Goal: Task Accomplishment & Management: Manage account settings

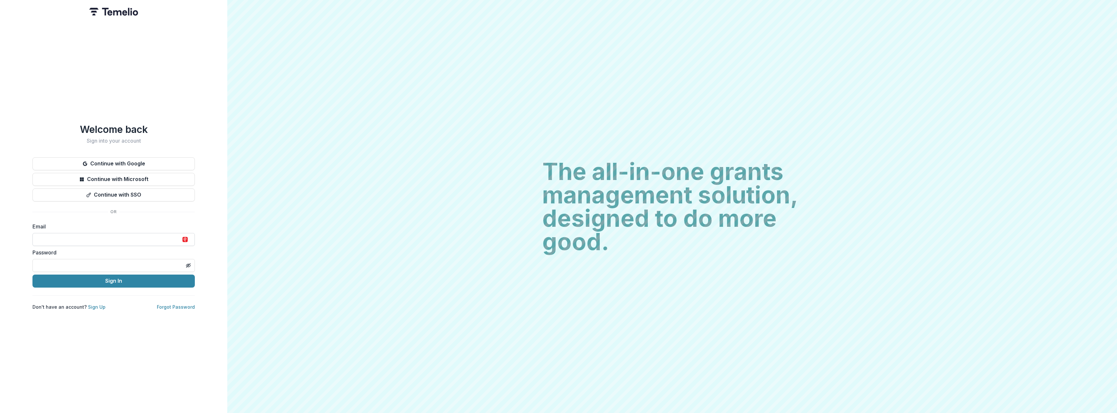
click at [99, 233] on input at bounding box center [113, 239] width 162 height 13
type input "**********"
click at [112, 280] on button "Sign In" at bounding box center [113, 280] width 162 height 13
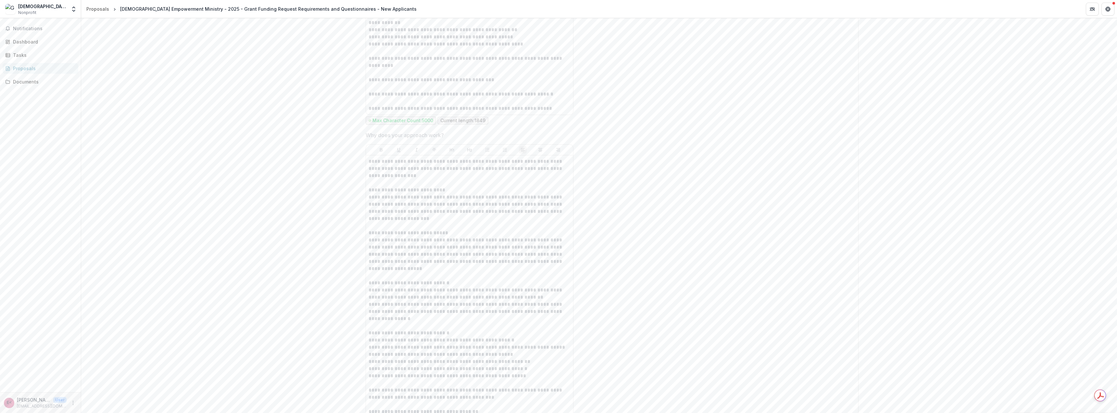
scroll to position [1624, 0]
click at [32, 25] on button "Notifications" at bounding box center [41, 28] width 76 height 10
click at [30, 39] on div "Dashboard" at bounding box center [43, 41] width 60 height 7
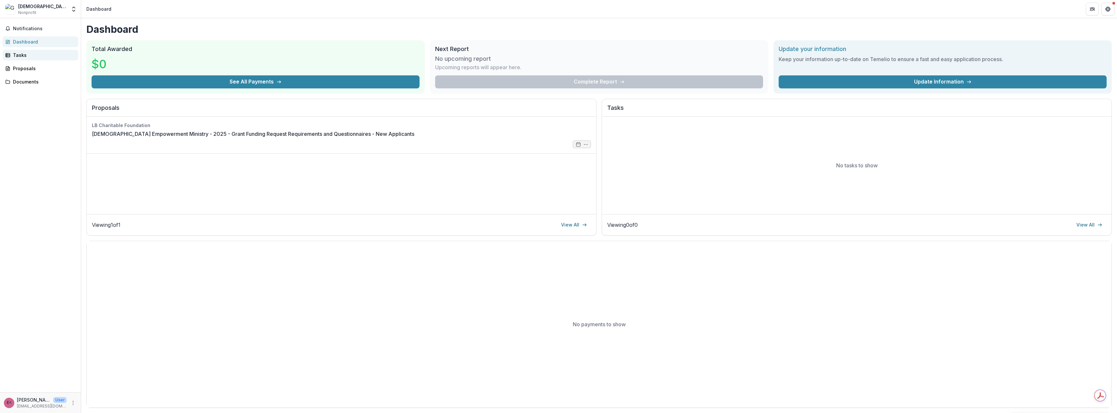
click at [25, 56] on div "Tasks" at bounding box center [43, 55] width 60 height 7
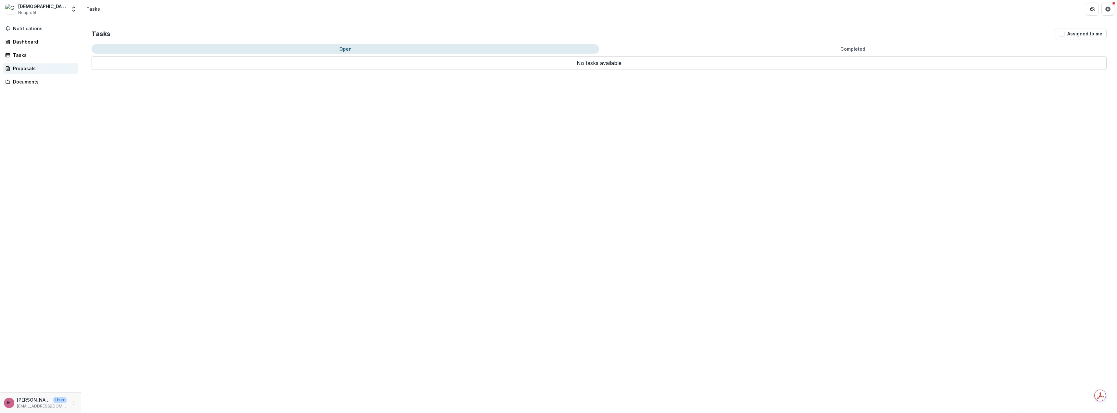
click at [27, 69] on div "Proposals" at bounding box center [43, 68] width 60 height 7
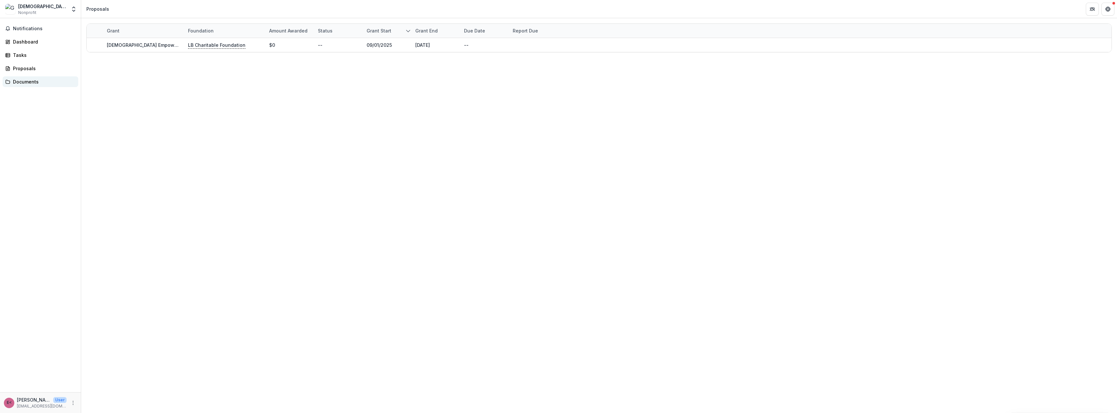
click at [36, 84] on div "Documents" at bounding box center [43, 81] width 60 height 7
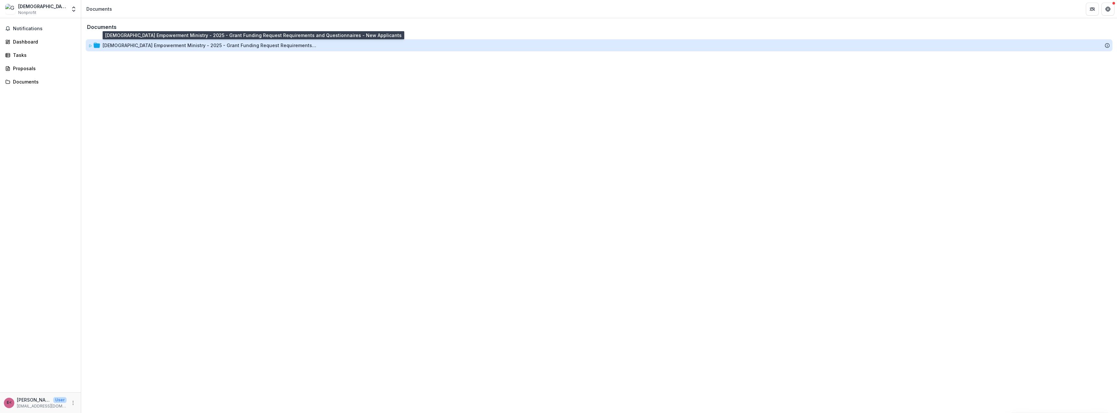
click at [127, 47] on div "[DEMOGRAPHIC_DATA] Empowerment Ministry - 2025 - Grant Funding Request Requirem…" at bounding box center [210, 45] width 214 height 7
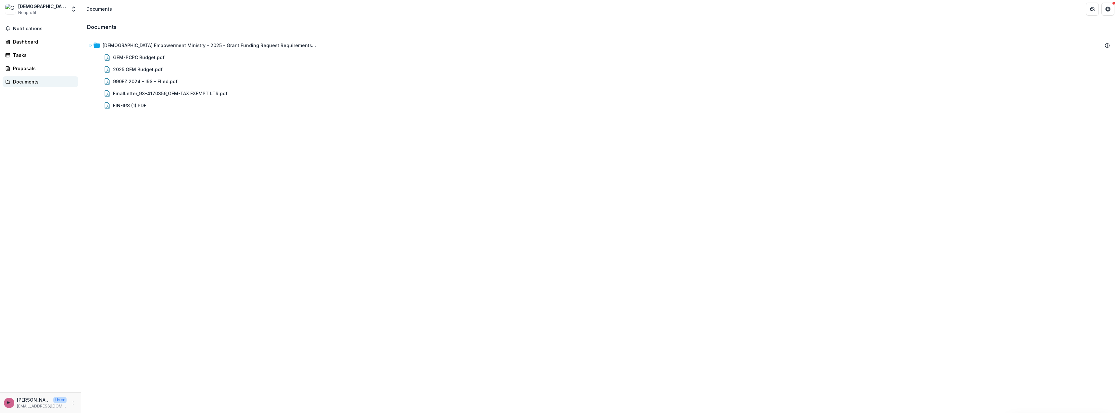
click at [36, 82] on div "Documents" at bounding box center [43, 81] width 60 height 7
click at [29, 55] on div "Tasks" at bounding box center [43, 55] width 60 height 7
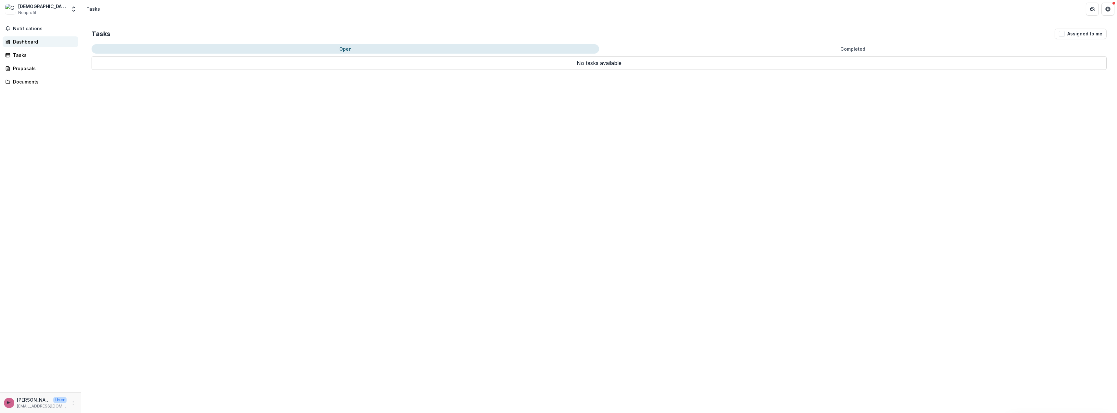
click at [24, 40] on div "Dashboard" at bounding box center [43, 41] width 60 height 7
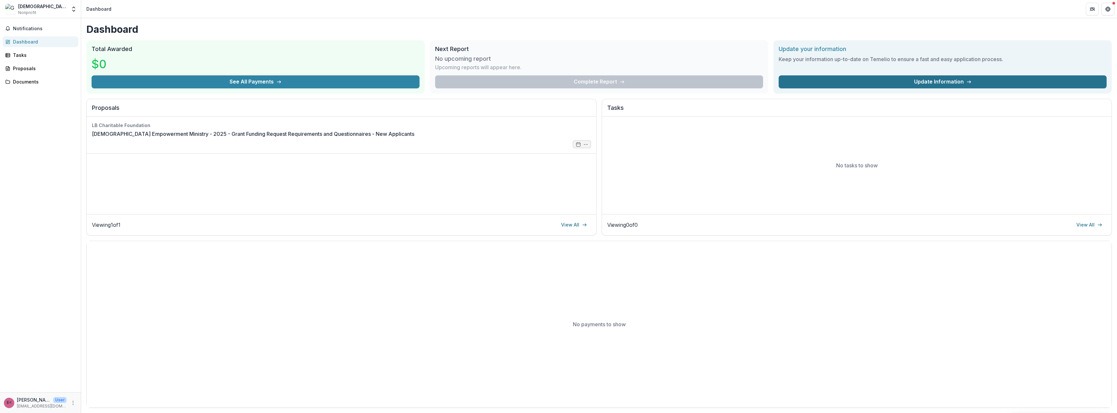
click at [936, 82] on link "Update Information" at bounding box center [943, 81] width 328 height 13
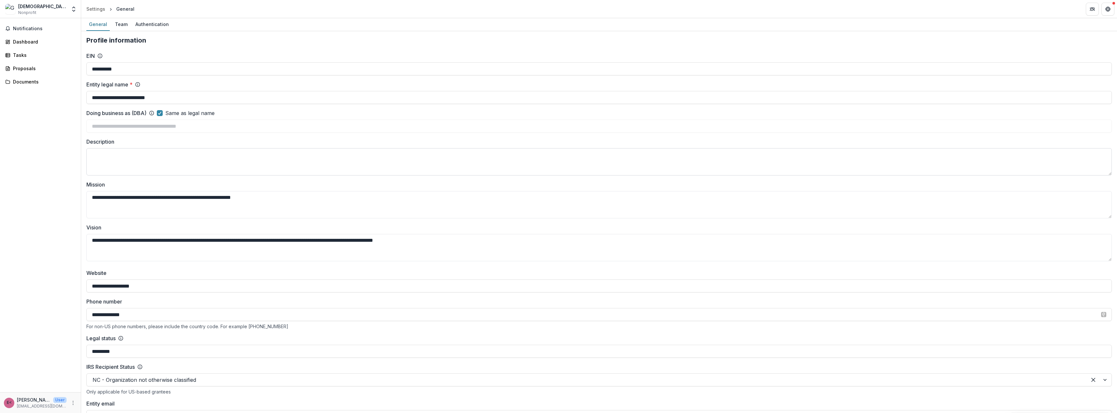
click at [416, 162] on textarea "Description" at bounding box center [598, 161] width 1025 height 27
type textarea "***"
